Goal: Find specific page/section: Find specific page/section

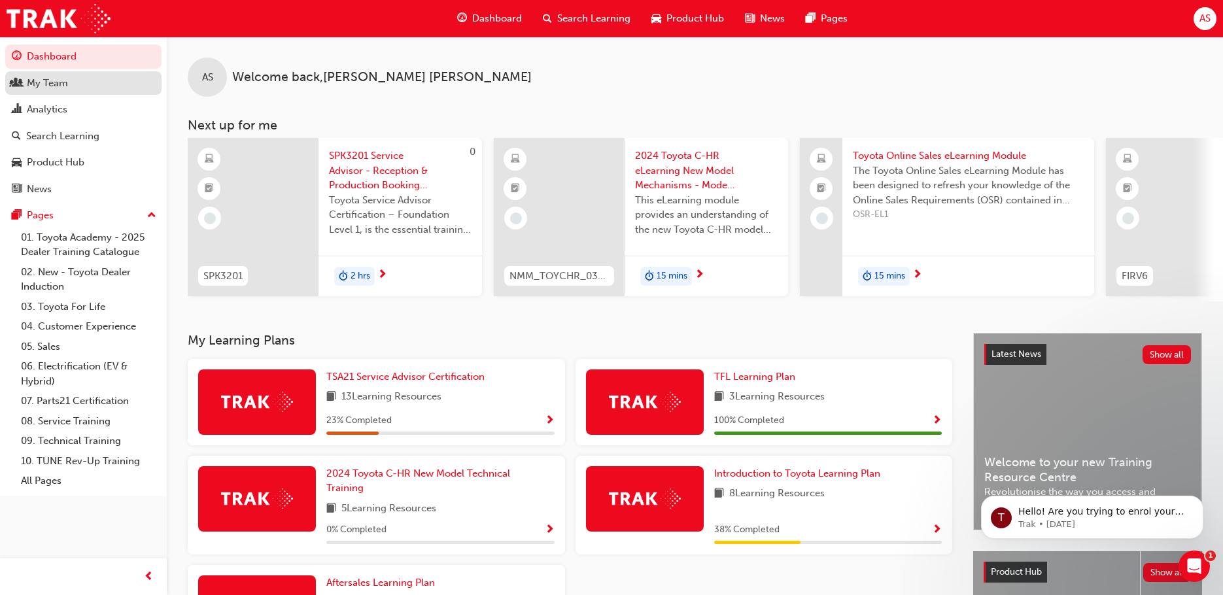
click at [43, 80] on div "My Team" at bounding box center [47, 83] width 41 height 15
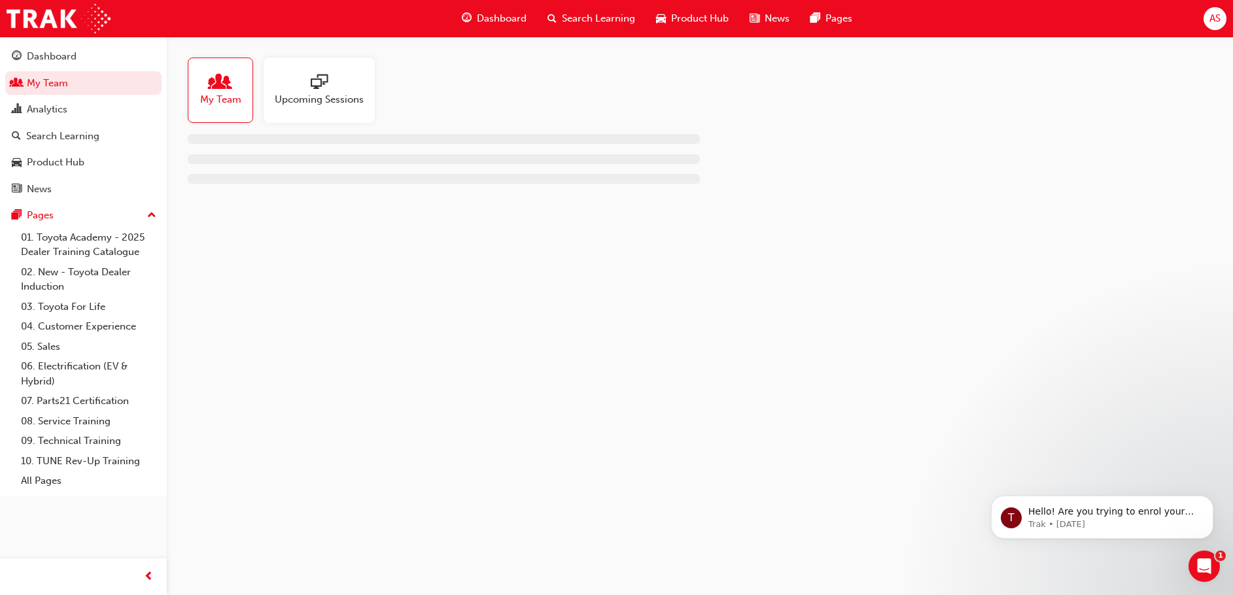
click at [318, 97] on span "Upcoming Sessions" at bounding box center [319, 99] width 89 height 15
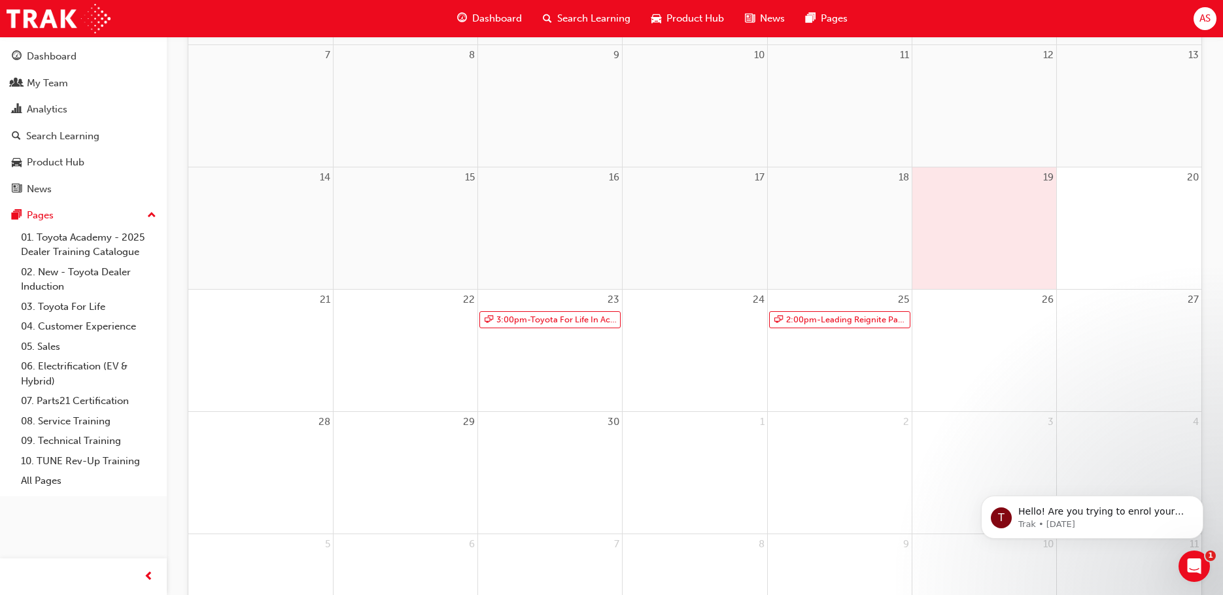
scroll to position [304, 0]
click at [536, 381] on div "23 3:00pm - Toyota For Life In Action - Virtual Classroom" at bounding box center [550, 356] width 144 height 122
